Goal: Task Accomplishment & Management: Manage account settings

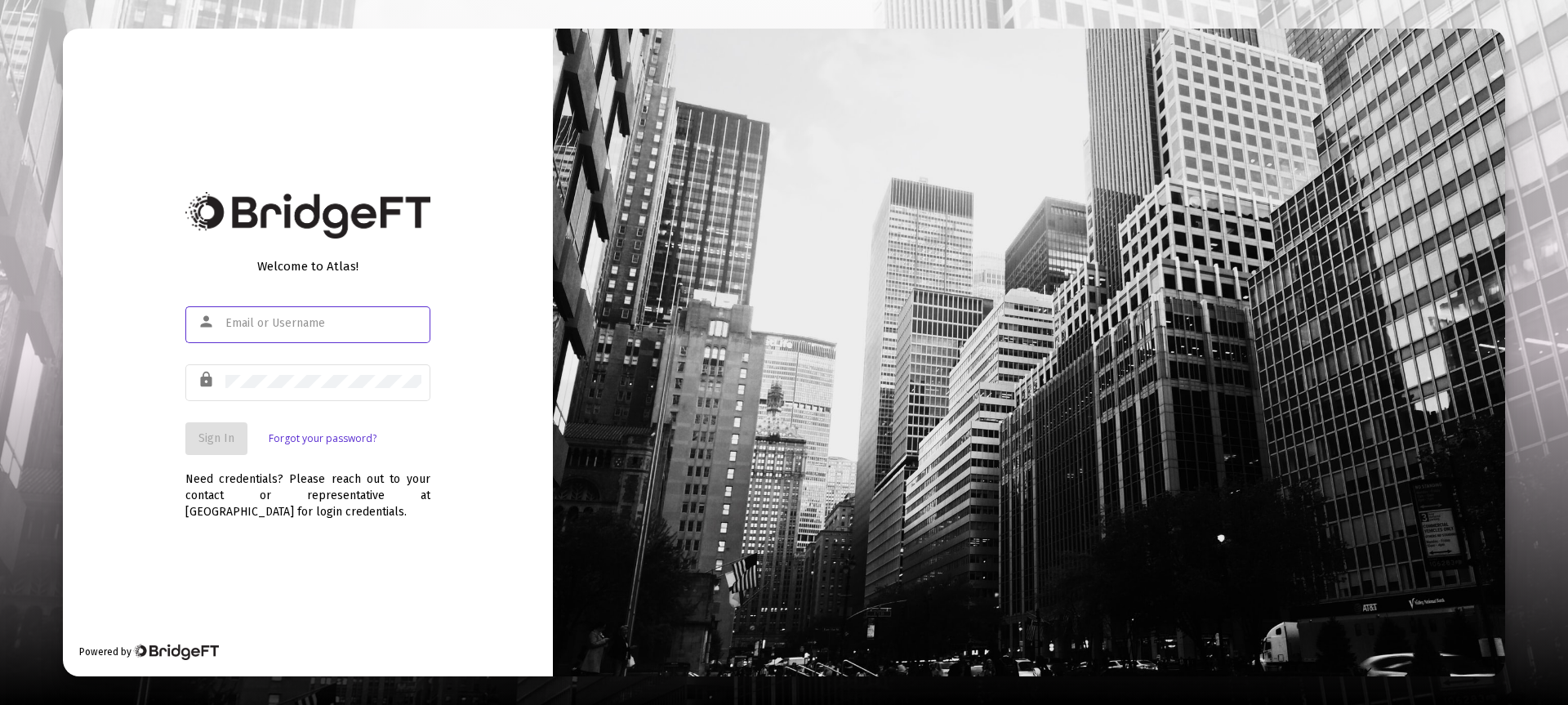
click at [314, 320] on input "text" at bounding box center [323, 323] width 196 height 13
click at [217, 435] on span "Sign In" at bounding box center [216, 438] width 36 height 14
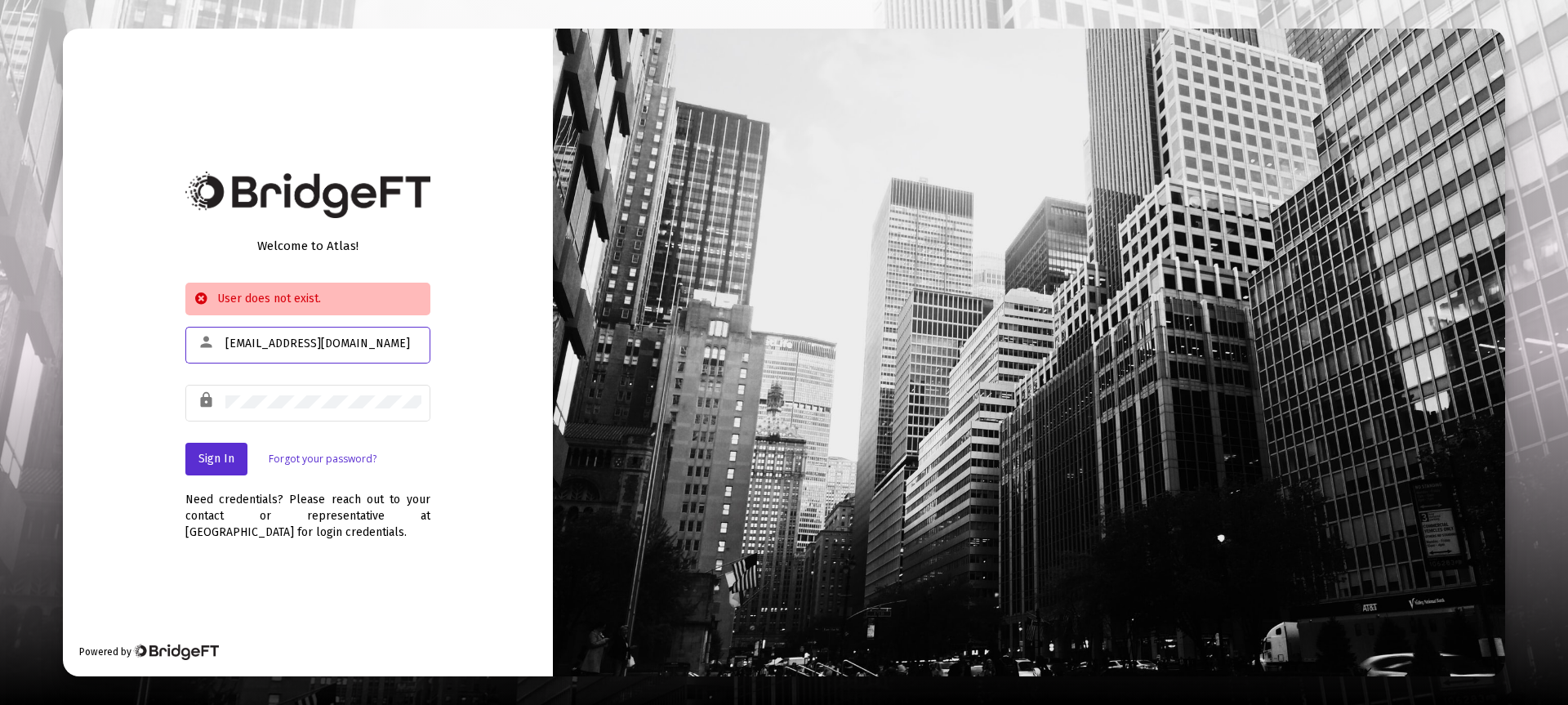
drag, startPoint x: 349, startPoint y: 343, endPoint x: 226, endPoint y: 340, distance: 123.0
click at [227, 340] on input "[EMAIL_ADDRESS][DOMAIN_NAME]" at bounding box center [323, 343] width 196 height 13
type input "[EMAIL_ADDRESS][DOMAIN_NAME]"
click at [158, 390] on div "Welcome to Atlas! User does not exist. person [EMAIL_ADDRESS][DOMAIN_NAME] lock…" at bounding box center [308, 352] width 490 height 649
click at [206, 450] on button "Sign In" at bounding box center [217, 459] width 62 height 33
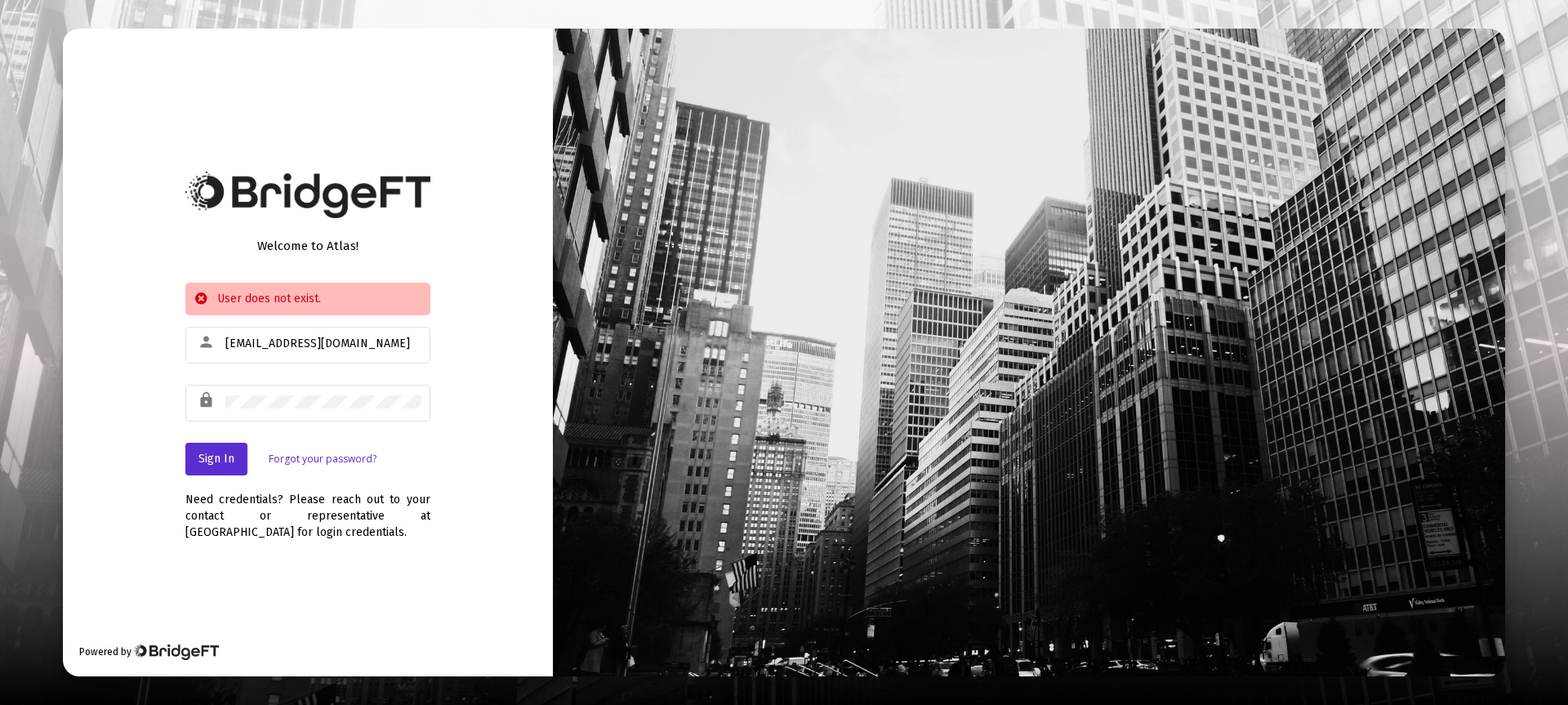
click at [309, 457] on link "Forgot your password?" at bounding box center [322, 458] width 107 height 16
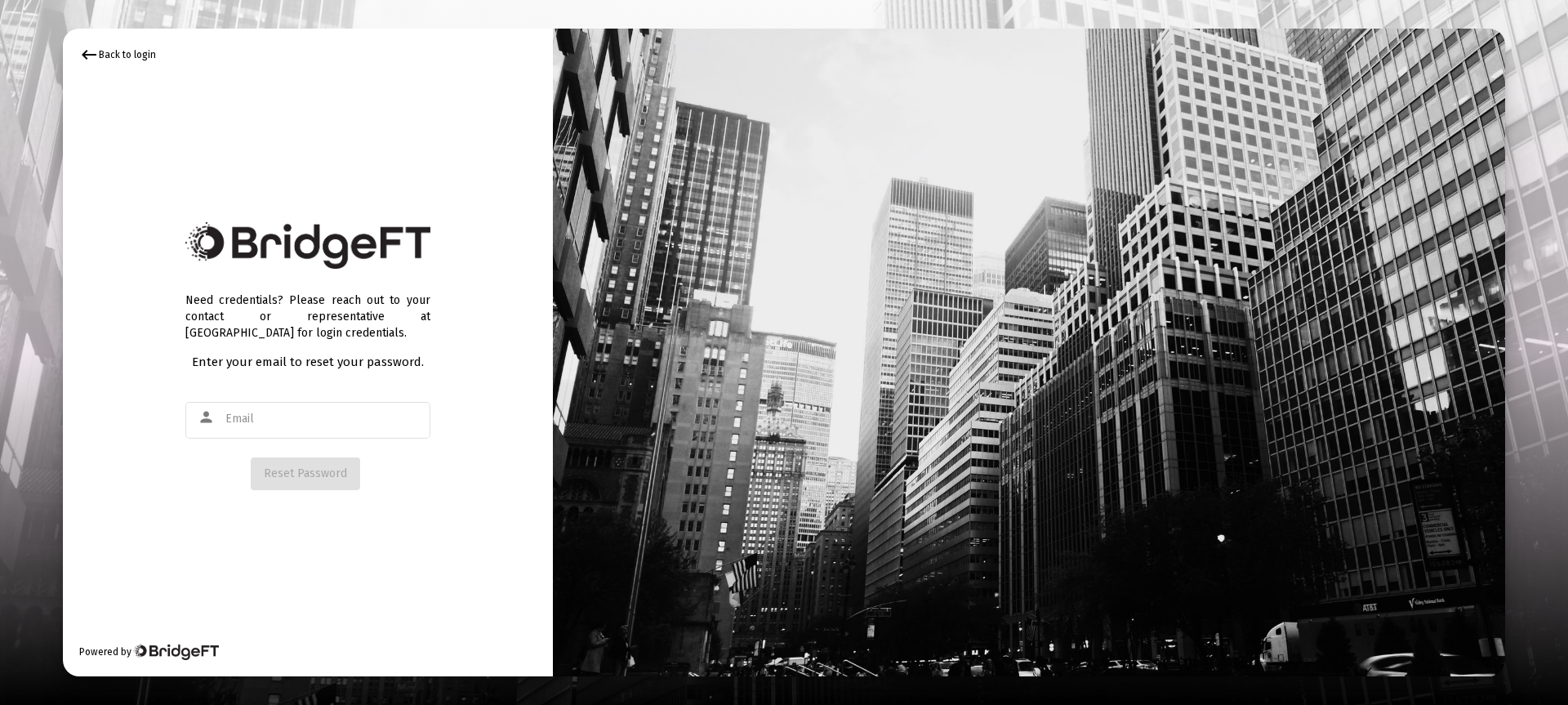
click at [418, 246] on img at bounding box center [308, 245] width 245 height 47
click at [249, 417] on input "text" at bounding box center [323, 418] width 196 height 13
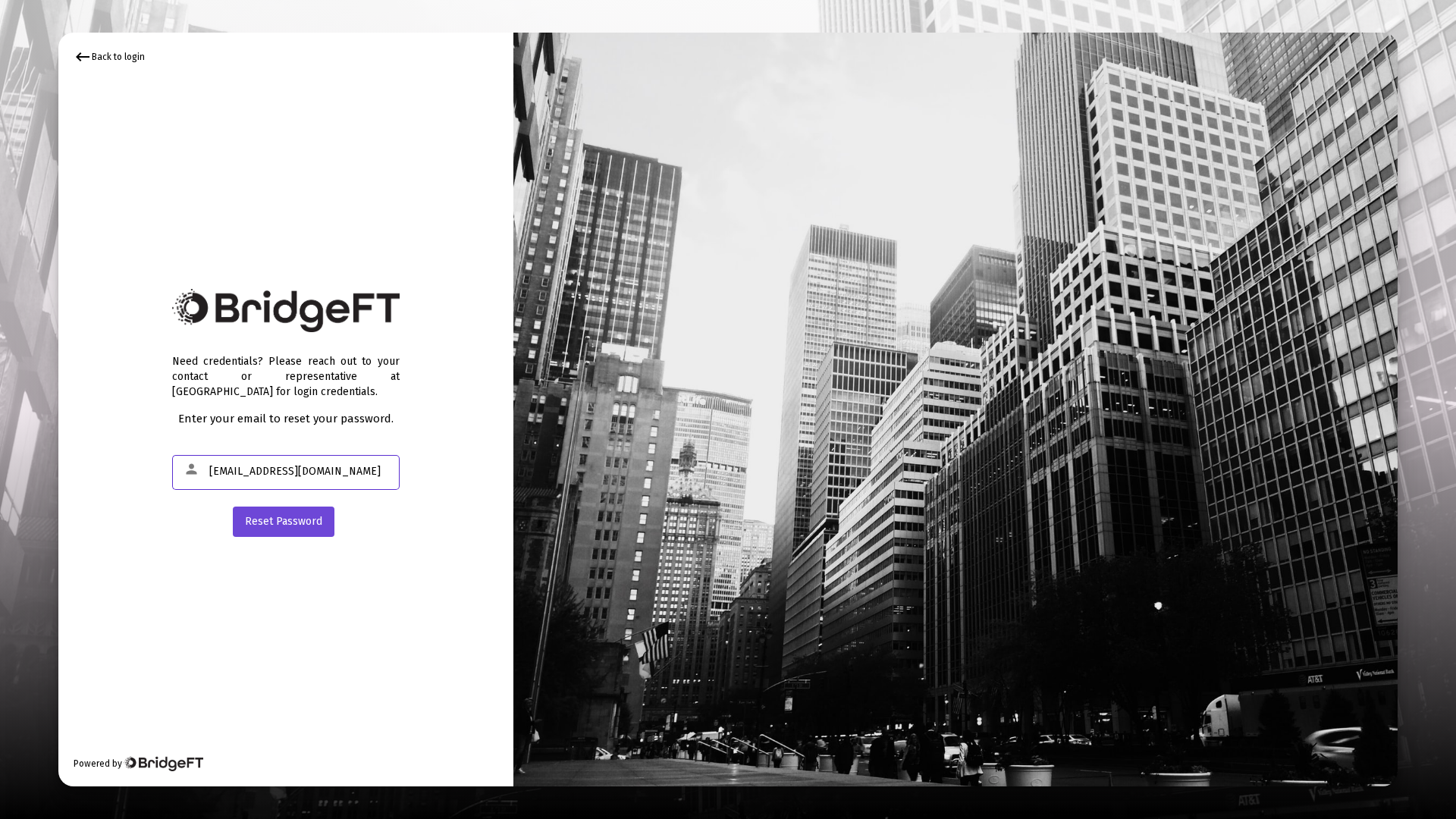
type input "[EMAIL_ADDRESS][DOMAIN_NAME]"
click at [274, 517] on span "Reset Password" at bounding box center [284, 521] width 77 height 13
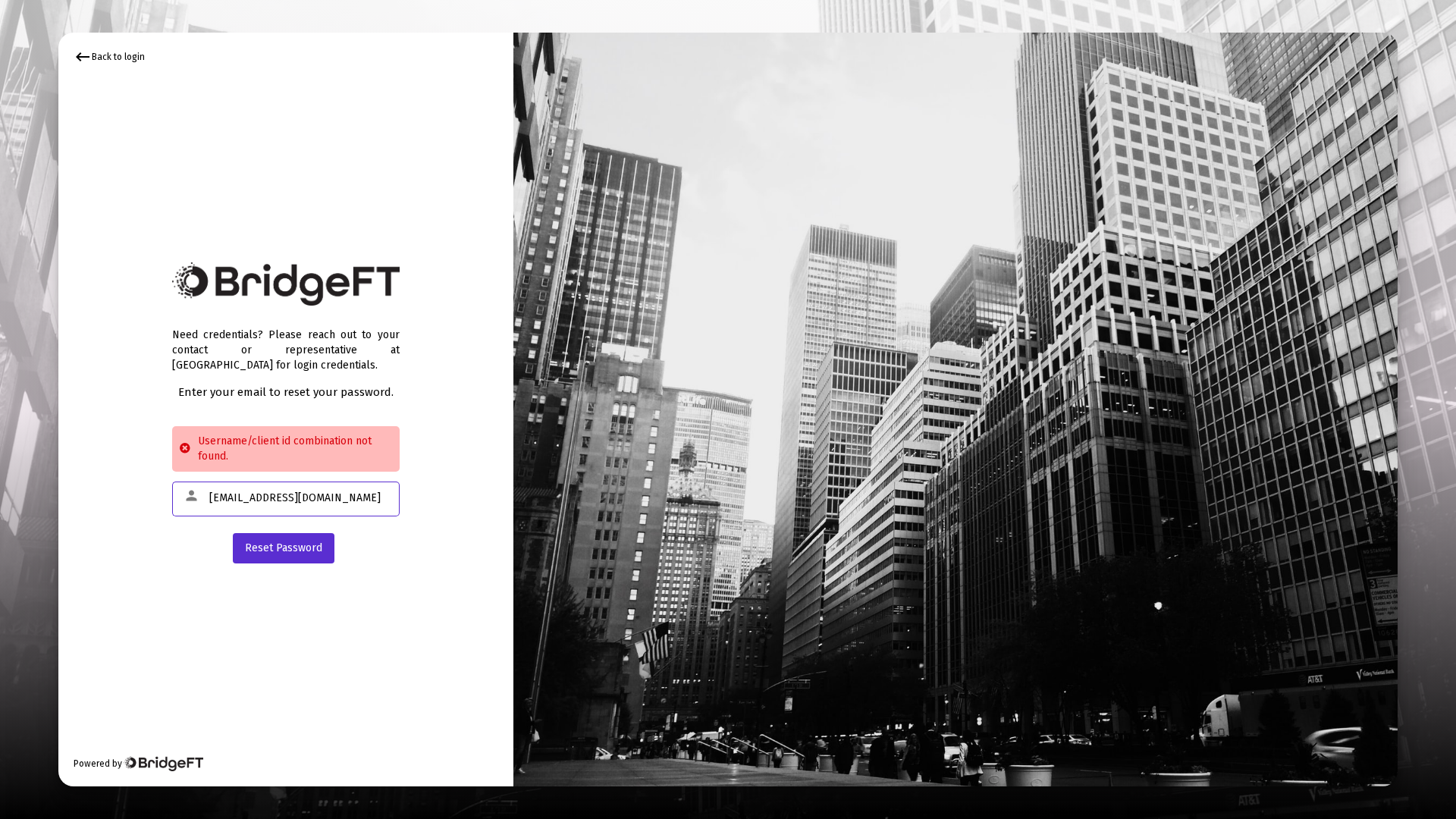
click at [326, 497] on input "[EMAIL_ADDRESS][DOMAIN_NAME]" at bounding box center [300, 498] width 182 height 12
drag, startPoint x: 327, startPoint y: 495, endPoint x: 149, endPoint y: 487, distance: 178.2
click at [149, 487] on div "keyboard_backspace Back to login Need credentials? Please reach out to your con…" at bounding box center [286, 410] width 455 height 754
click at [127, 60] on div "keyboard_backspace Back to login" at bounding box center [109, 56] width 72 height 19
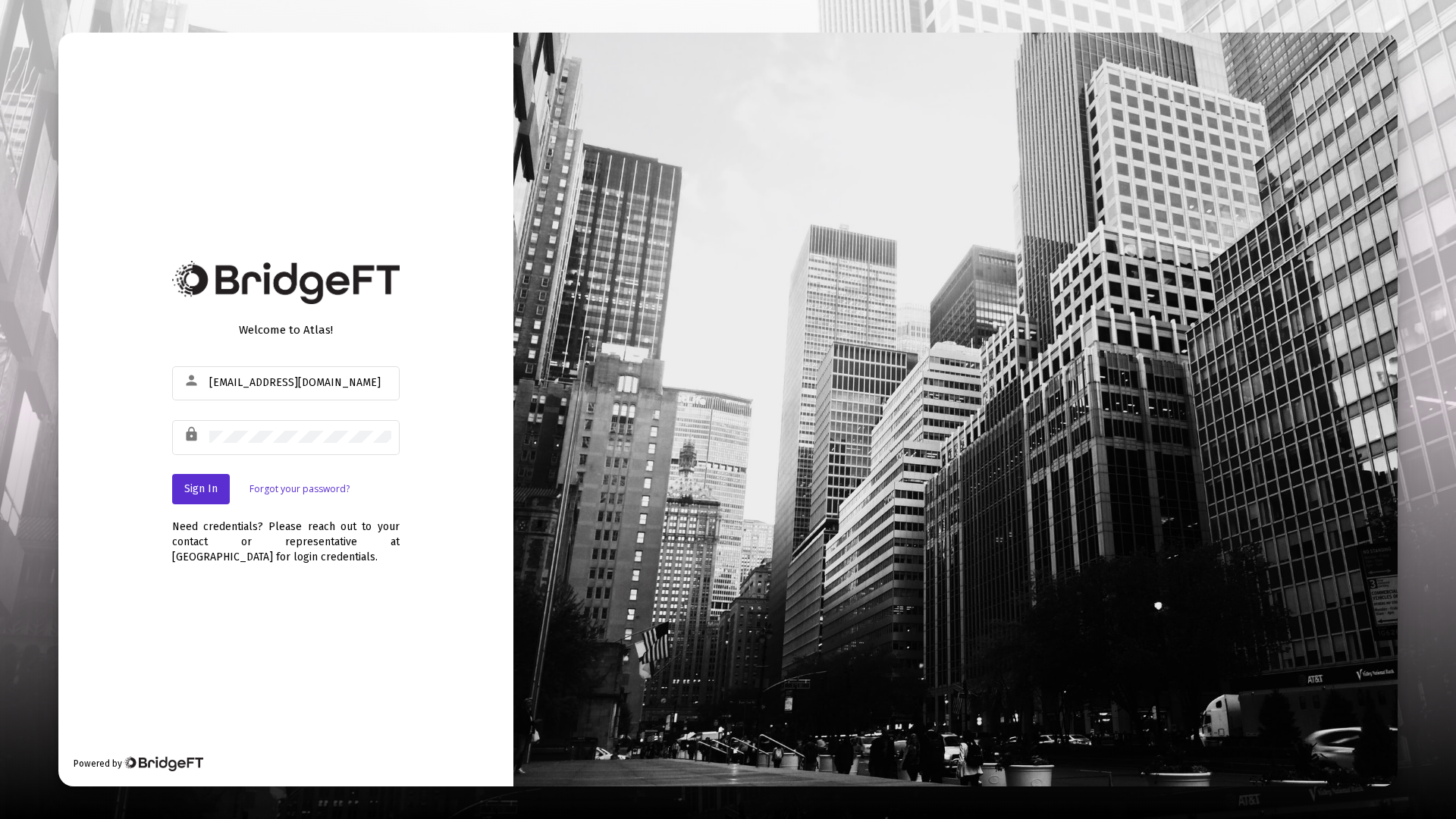
click at [25, 190] on div at bounding box center [728, 410] width 1456 height 819
click at [153, 431] on div "Welcome to Atlas! person [EMAIL_ADDRESS][DOMAIN_NAME] lock Sign In Forgot your …" at bounding box center [286, 410] width 455 height 754
click at [187, 490] on span "Sign In" at bounding box center [200, 489] width 33 height 13
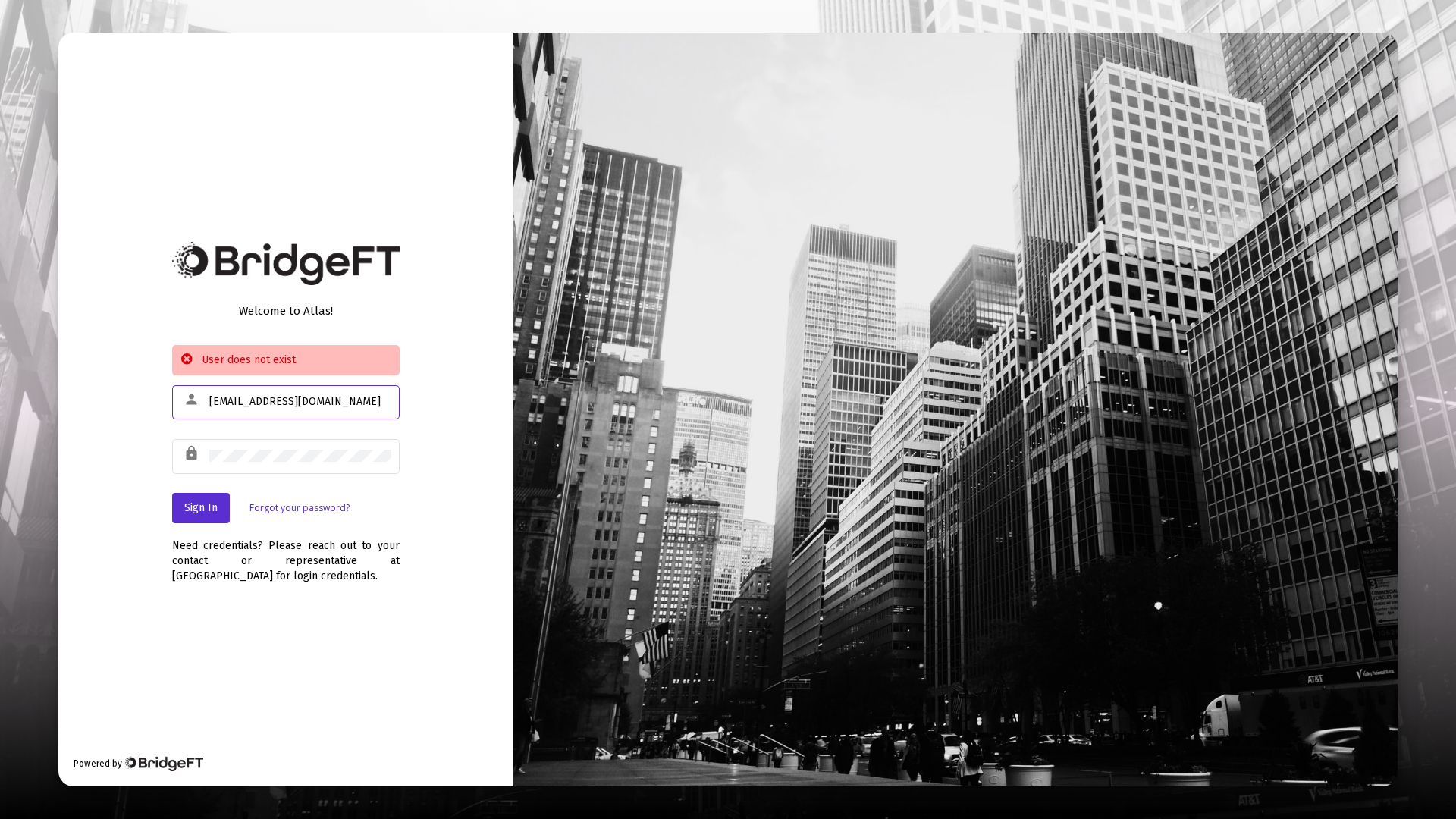
drag, startPoint x: 319, startPoint y: 400, endPoint x: 204, endPoint y: 401, distance: 115.0
click at [204, 401] on div "person [EMAIL_ADDRESS][DOMAIN_NAME]" at bounding box center [286, 401] width 228 height 37
type input "O"
type input "[EMAIL_ADDRESS][DOMAIN_NAME]"
click at [192, 498] on button "Sign In" at bounding box center [201, 508] width 58 height 31
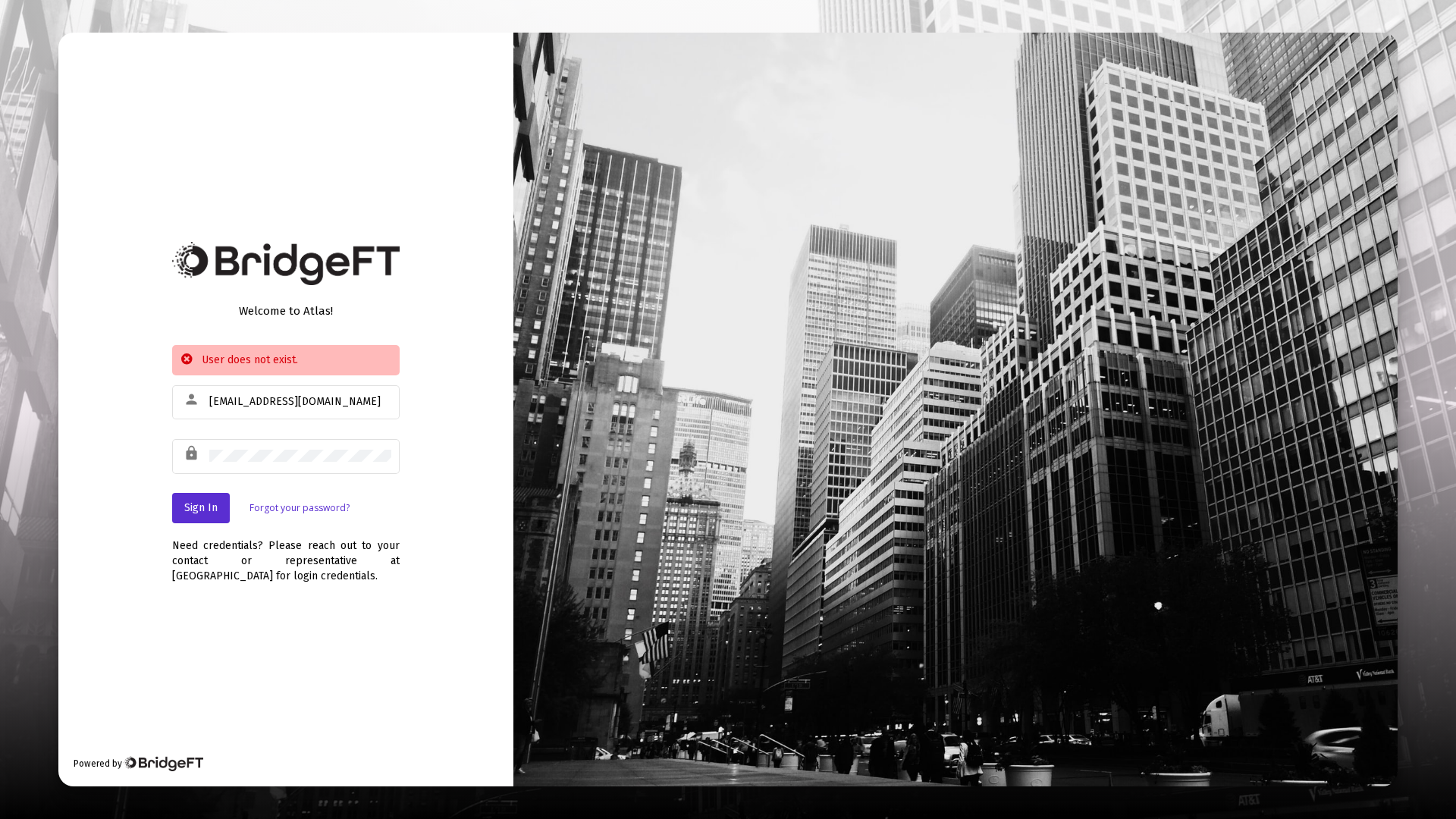
click at [323, 508] on link "Forgot your password?" at bounding box center [299, 508] width 100 height 15
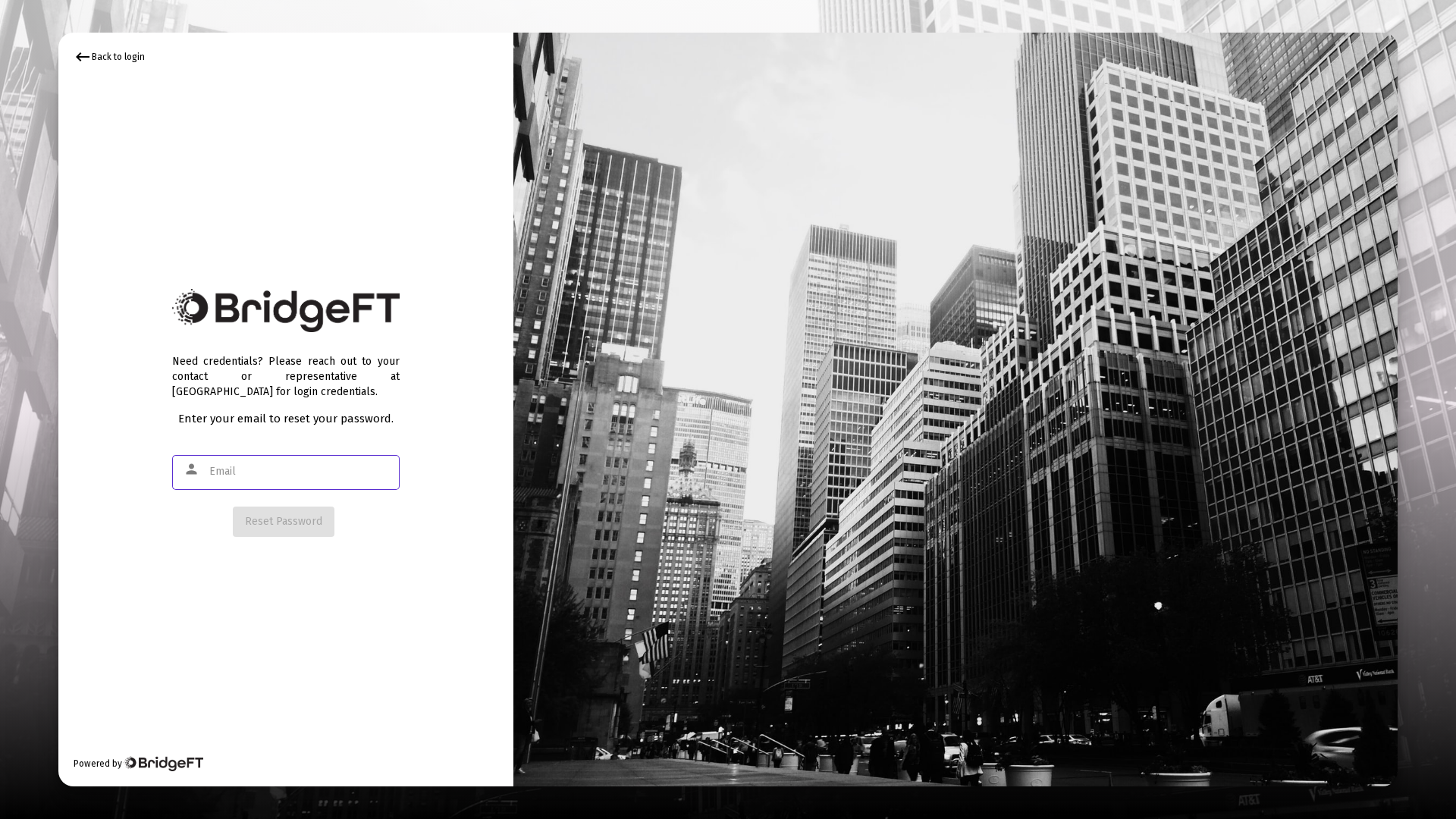
click at [253, 467] on input "text" at bounding box center [300, 471] width 182 height 12
type input "[EMAIL_ADDRESS][DOMAIN_NAME]"
click at [257, 515] on span "Reset Password" at bounding box center [284, 521] width 77 height 13
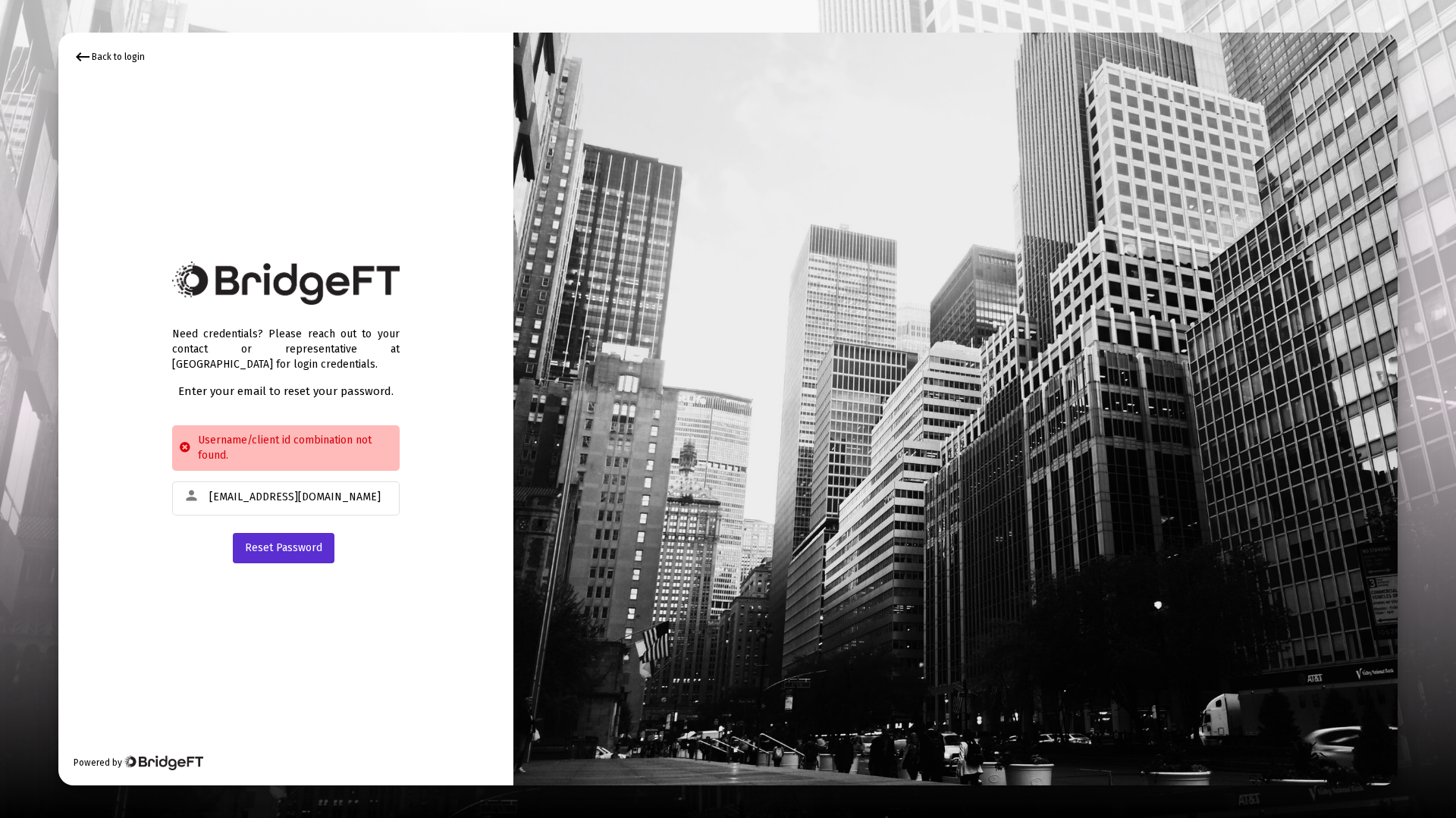
click at [27, 144] on div at bounding box center [728, 409] width 1456 height 818
click at [104, 55] on div "keyboard_backspace Back to login" at bounding box center [109, 56] width 72 height 18
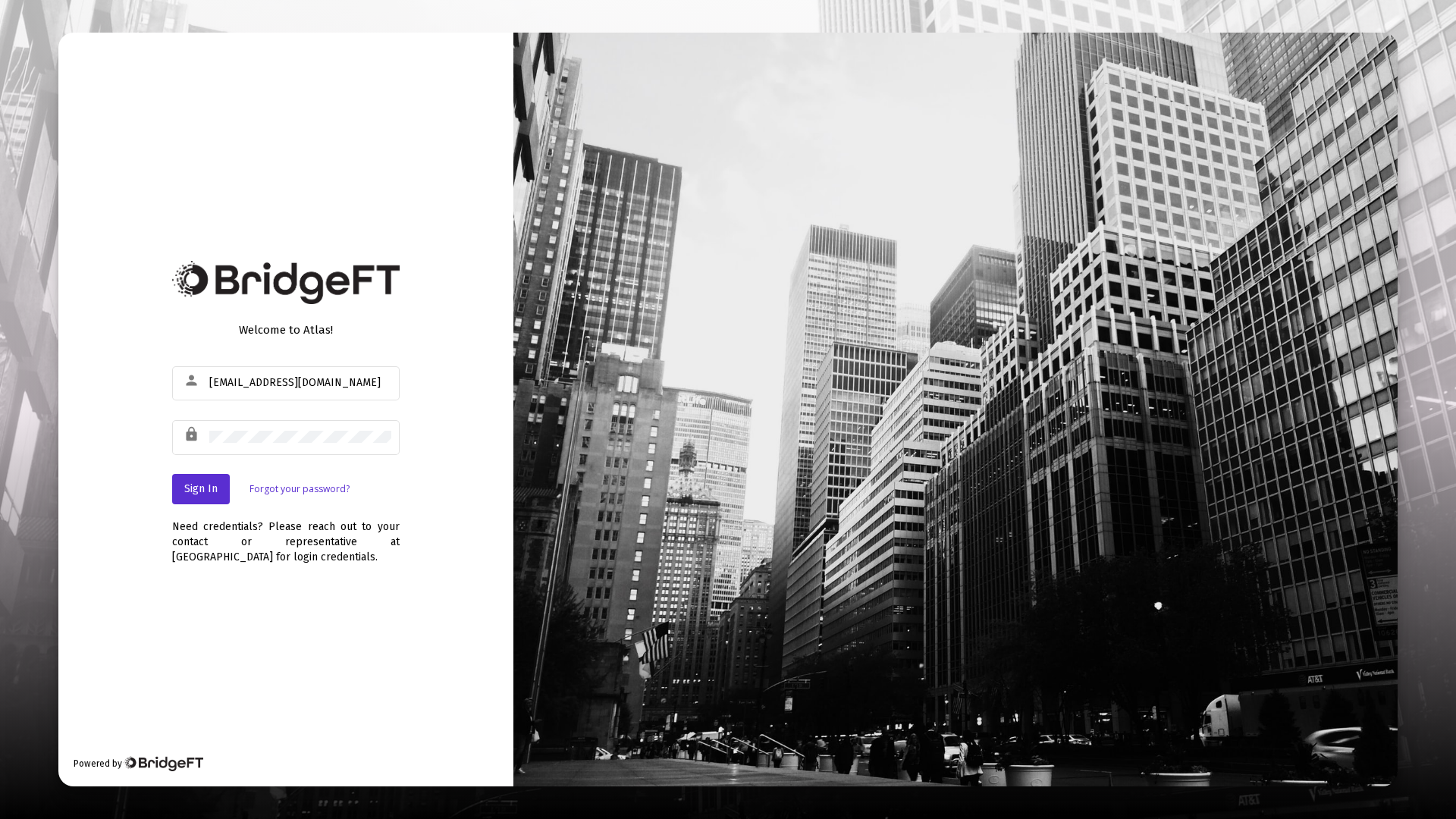
click at [18, 175] on div at bounding box center [728, 410] width 1456 height 819
click at [44, 219] on div at bounding box center [728, 410] width 1456 height 819
